Goal: Transaction & Acquisition: Purchase product/service

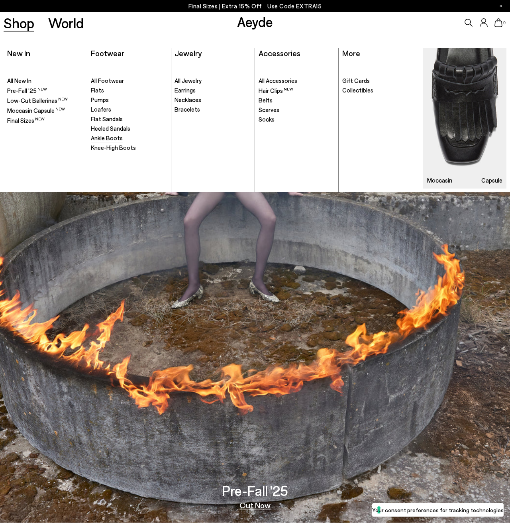
click at [107, 137] on span "Ankle Boots" at bounding box center [107, 137] width 32 height 7
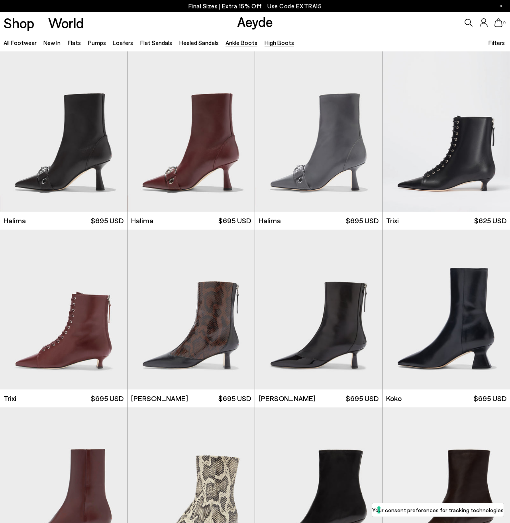
click at [264, 41] on link "High Boots" at bounding box center [278, 42] width 29 height 7
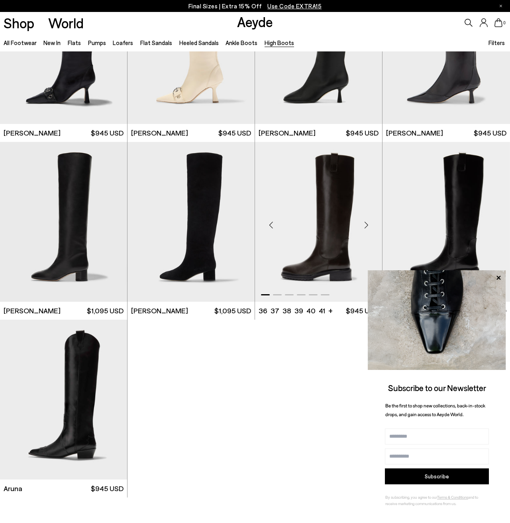
scroll to position [178, 0]
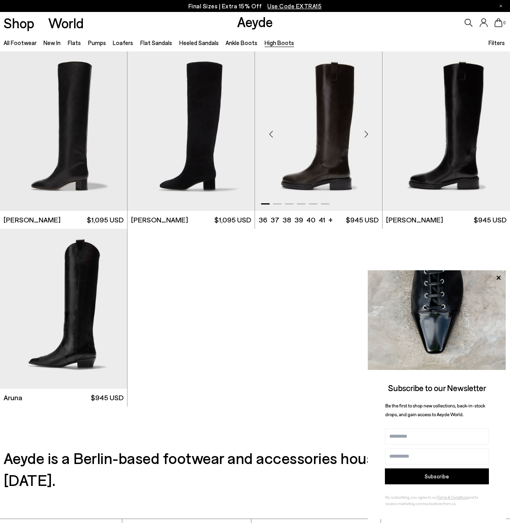
click at [332, 151] on img "1 / 6" at bounding box center [318, 131] width 127 height 160
